Goal: Task Accomplishment & Management: Use online tool/utility

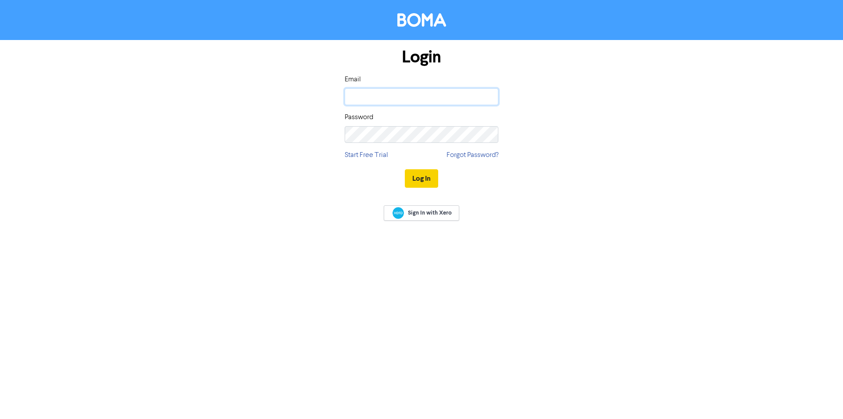
type input "[EMAIL_ADDRESS][DOMAIN_NAME]"
click at [414, 182] on button "Log In" at bounding box center [421, 178] width 33 height 18
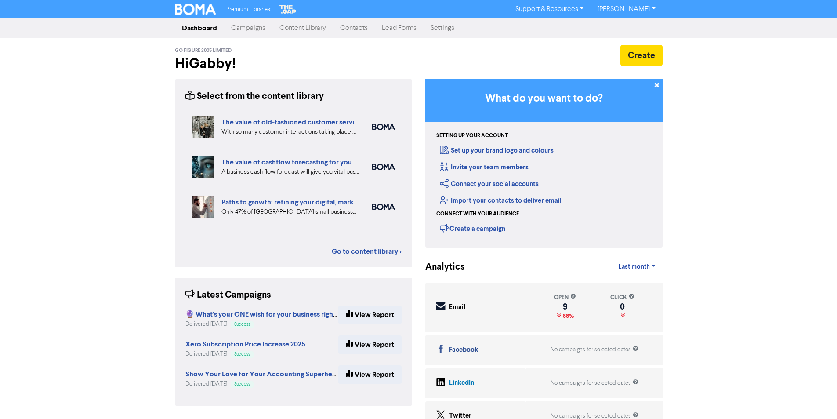
click at [251, 29] on link "Campaigns" at bounding box center [248, 28] width 48 height 18
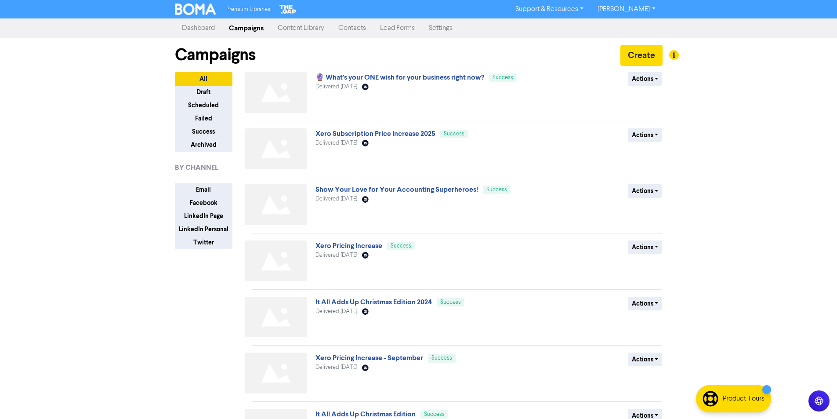
click at [399, 134] on link "Xero Subscription Price Increase 2025" at bounding box center [375, 133] width 120 height 9
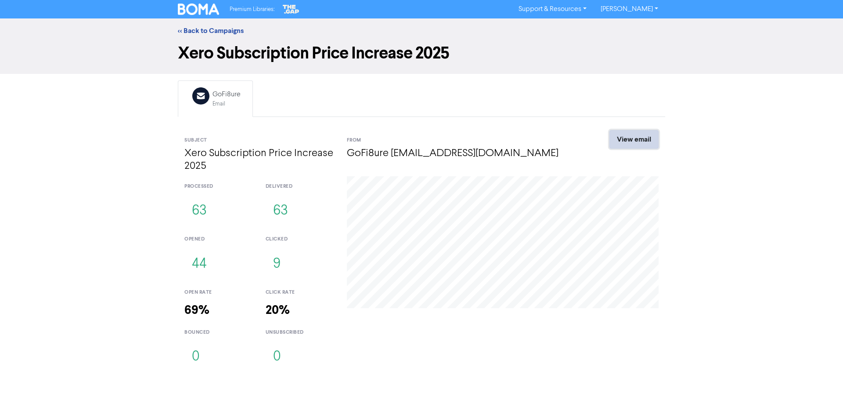
click at [631, 142] on link "View email" at bounding box center [634, 139] width 49 height 18
